Goal: Navigation & Orientation: Find specific page/section

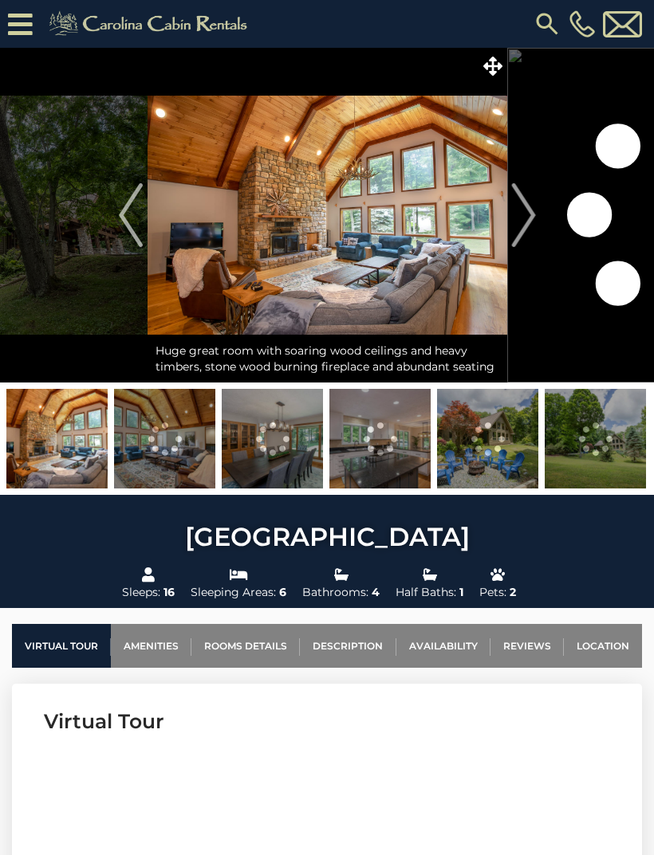
click at [32, 26] on icon at bounding box center [20, 24] width 25 height 28
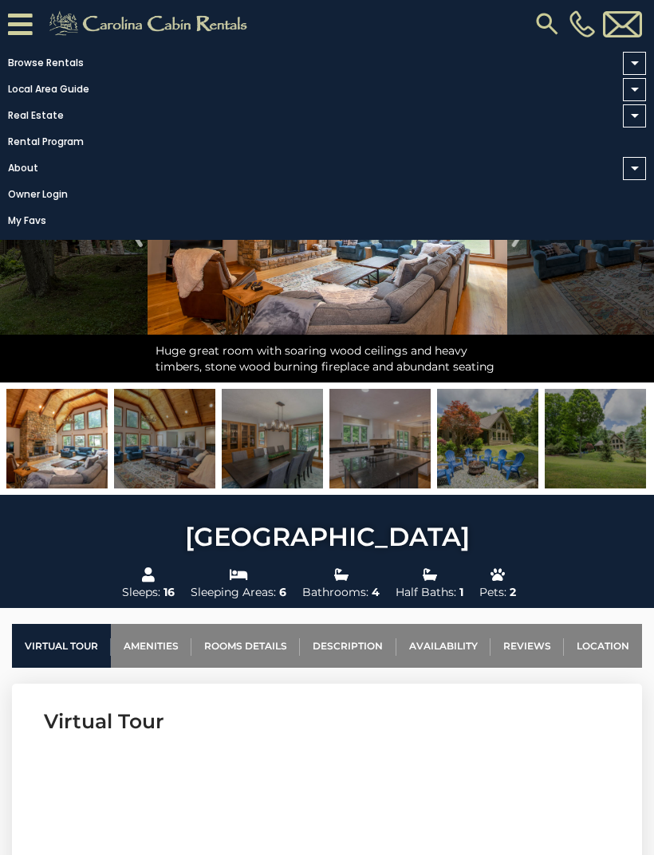
click at [79, 57] on link "Browse Rentals" at bounding box center [323, 63] width 646 height 22
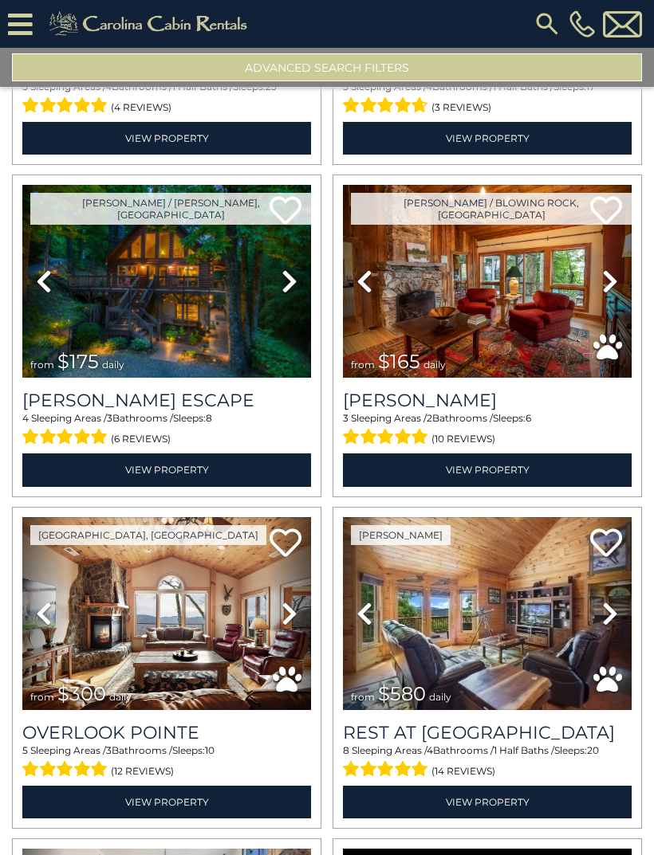
scroll to position [297, 0]
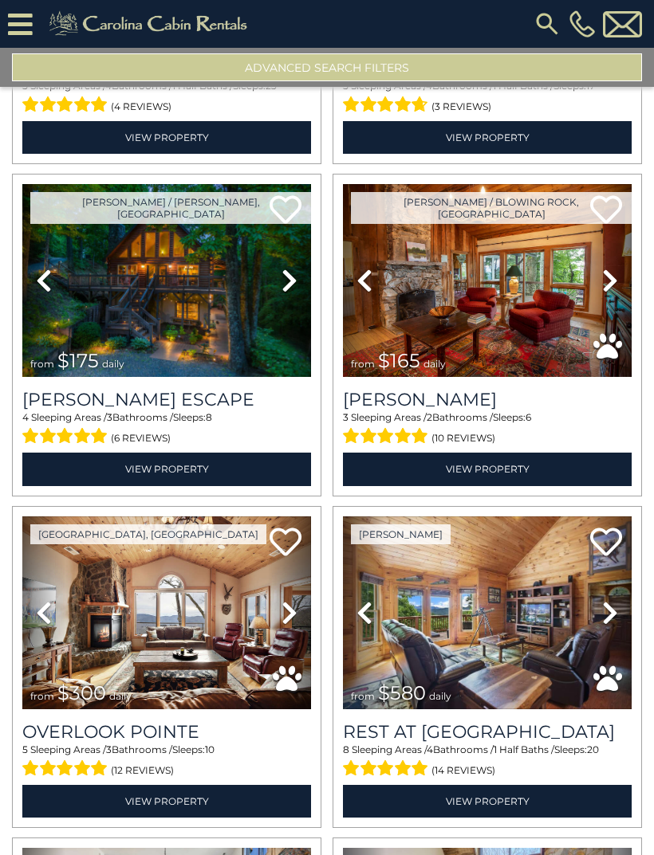
click at [45, 340] on link "Previous" at bounding box center [43, 281] width 43 height 194
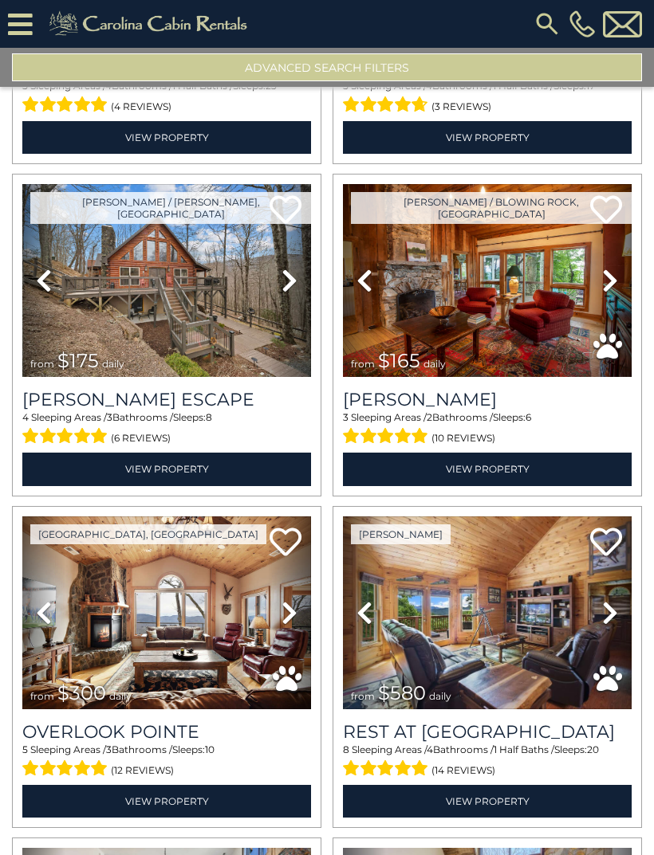
click at [65, 364] on span "$175" at bounding box center [77, 360] width 41 height 23
click at [49, 343] on link "Previous" at bounding box center [43, 281] width 43 height 194
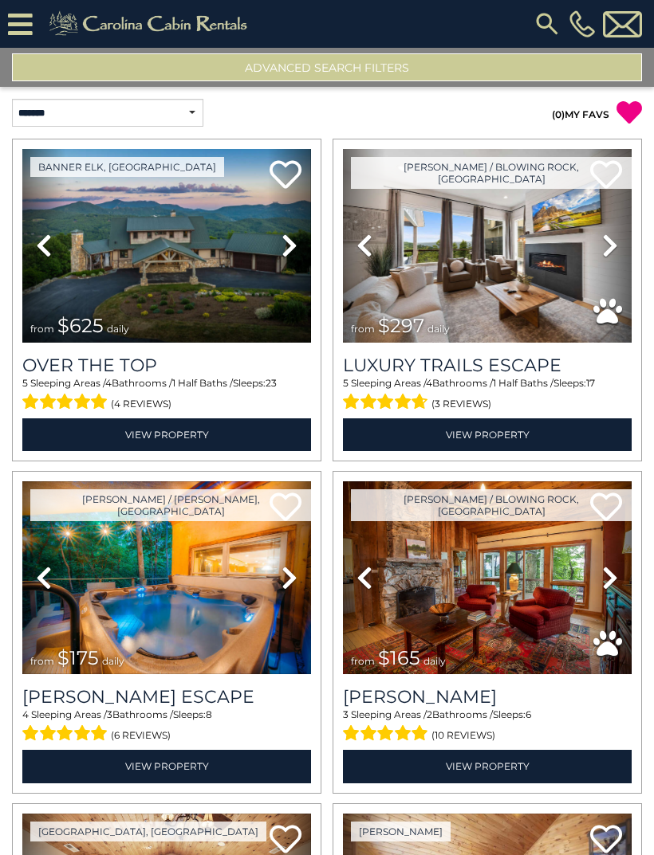
scroll to position [0, 0]
click at [274, 140] on div "Banner Elk, NC Previous Next from" at bounding box center [166, 300] width 309 height 323
click at [24, 16] on icon at bounding box center [20, 24] width 25 height 28
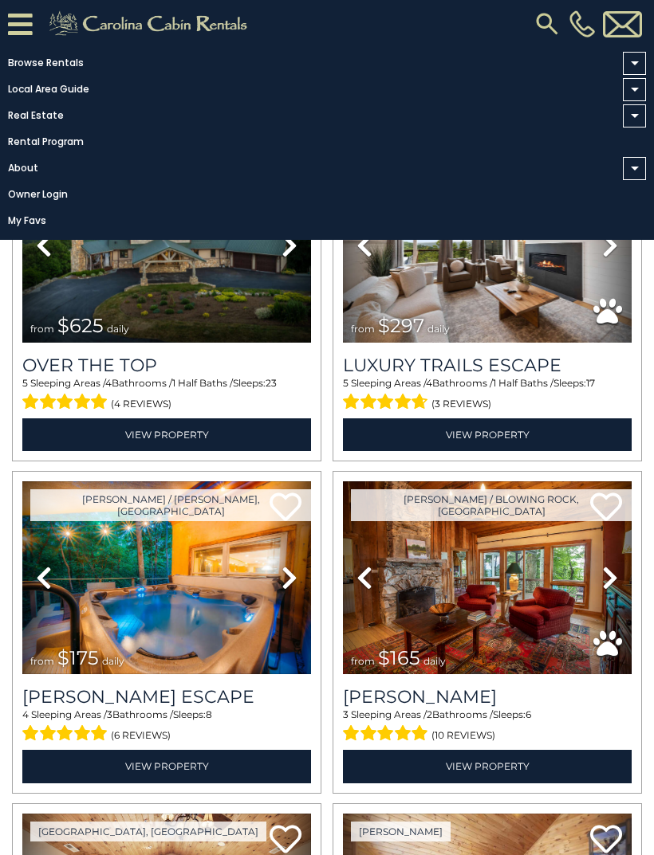
click at [86, 152] on link "Rental Program" at bounding box center [323, 142] width 646 height 22
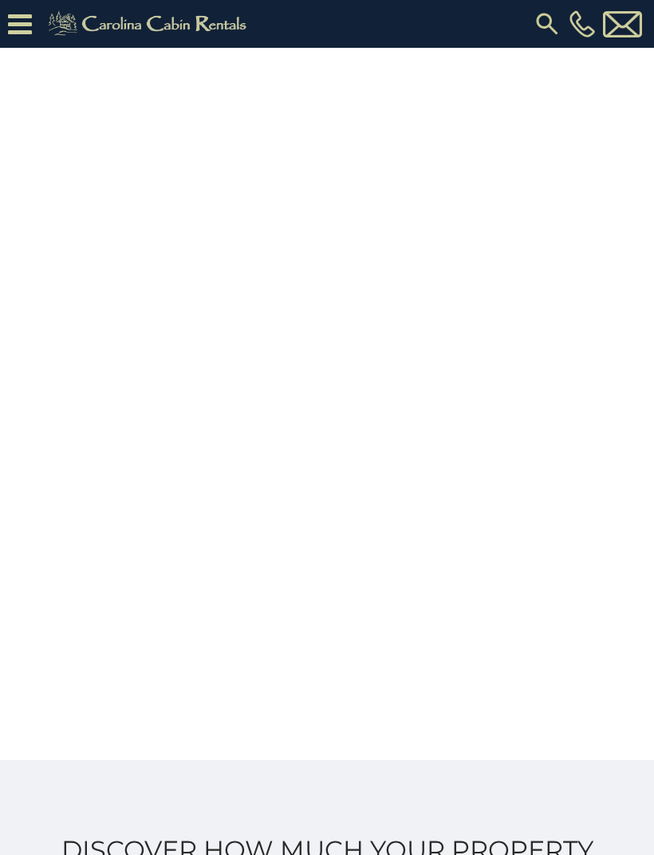
scroll to position [308, 0]
